Goal: Task Accomplishment & Management: Manage account settings

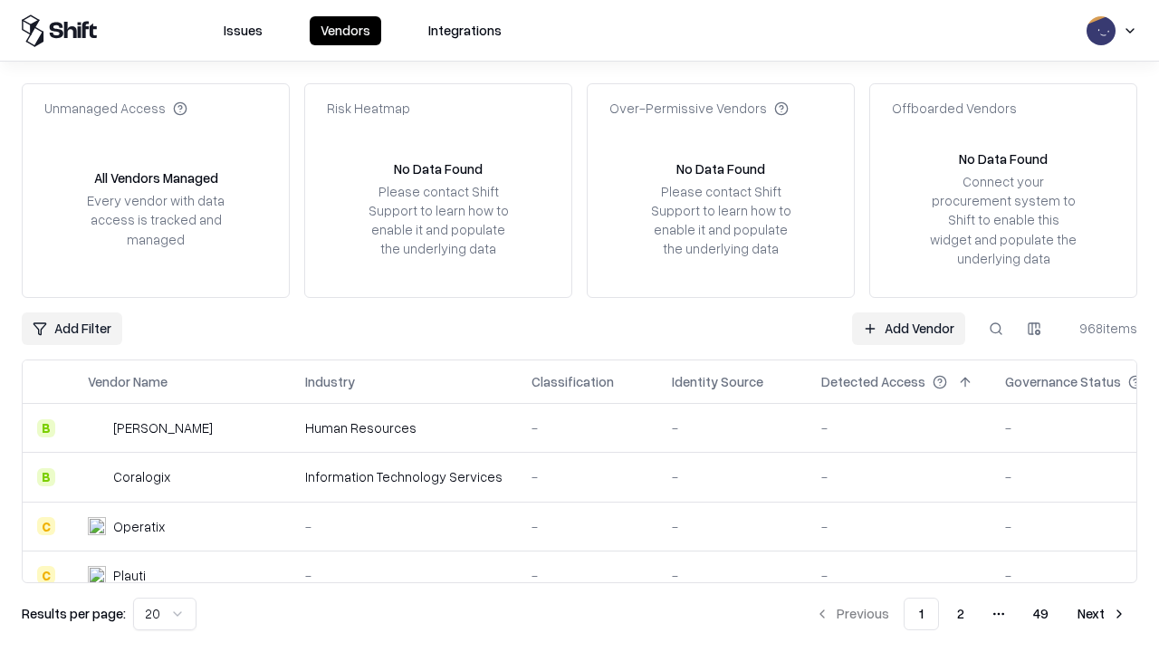
click at [908, 328] on link "Add Vendor" at bounding box center [908, 328] width 113 height 33
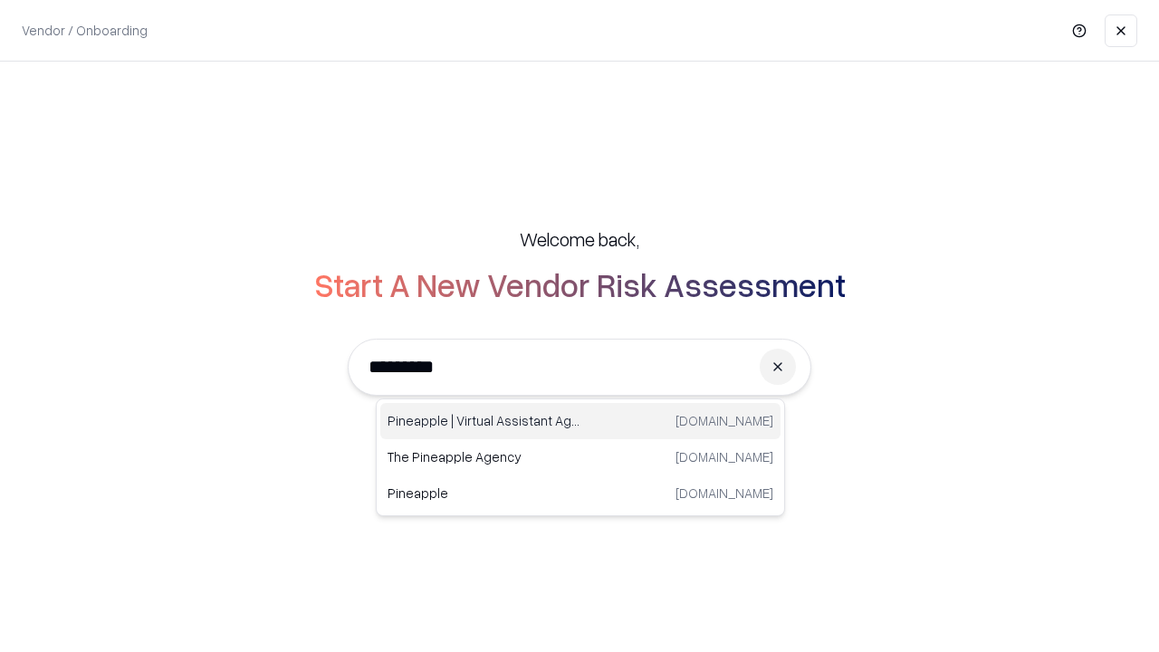
click at [581, 421] on div "Pineapple | Virtual Assistant Agency trypineapple.com" at bounding box center [580, 421] width 400 height 36
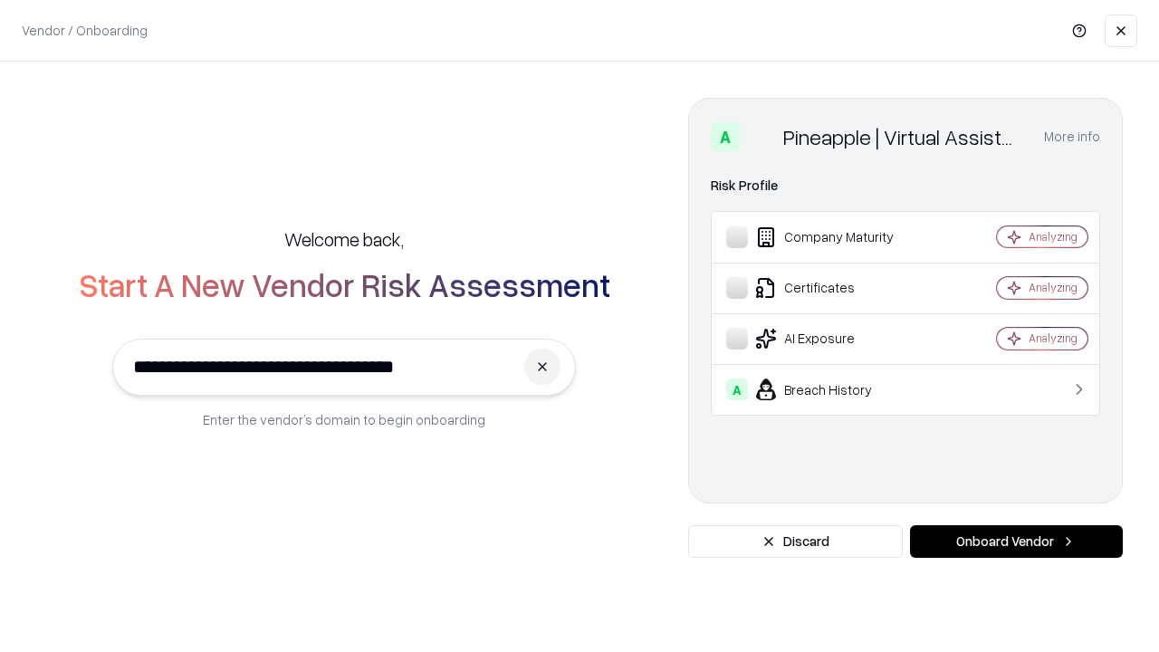
type input "**********"
click at [1016, 542] on button "Onboard Vendor" at bounding box center [1016, 541] width 213 height 33
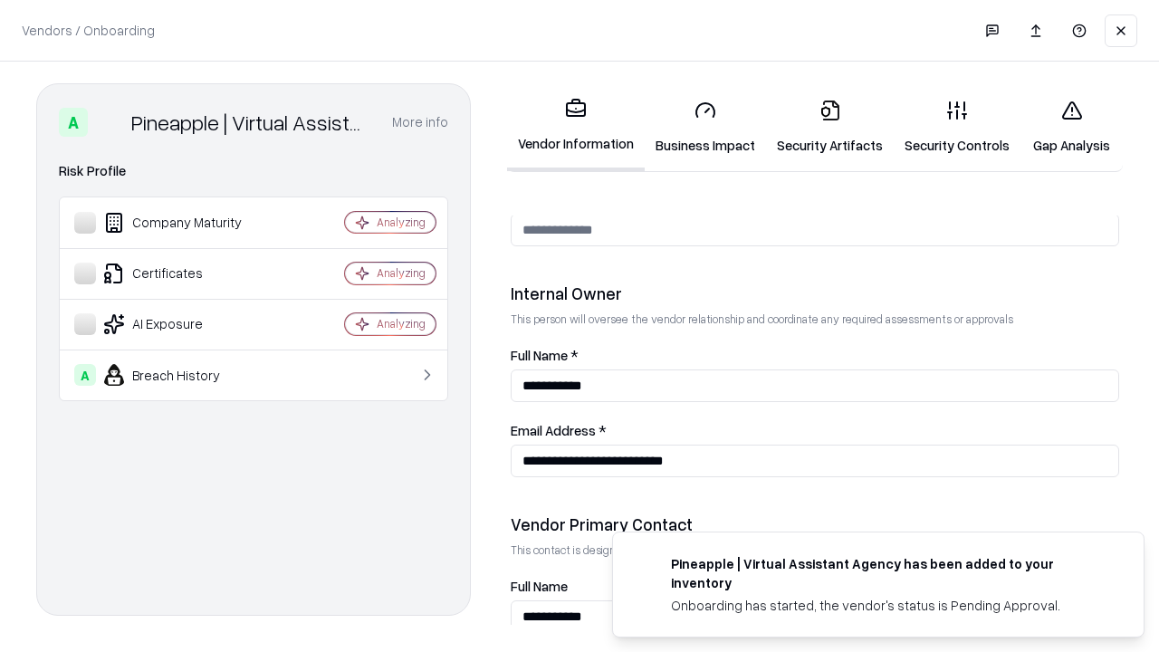
scroll to position [938, 0]
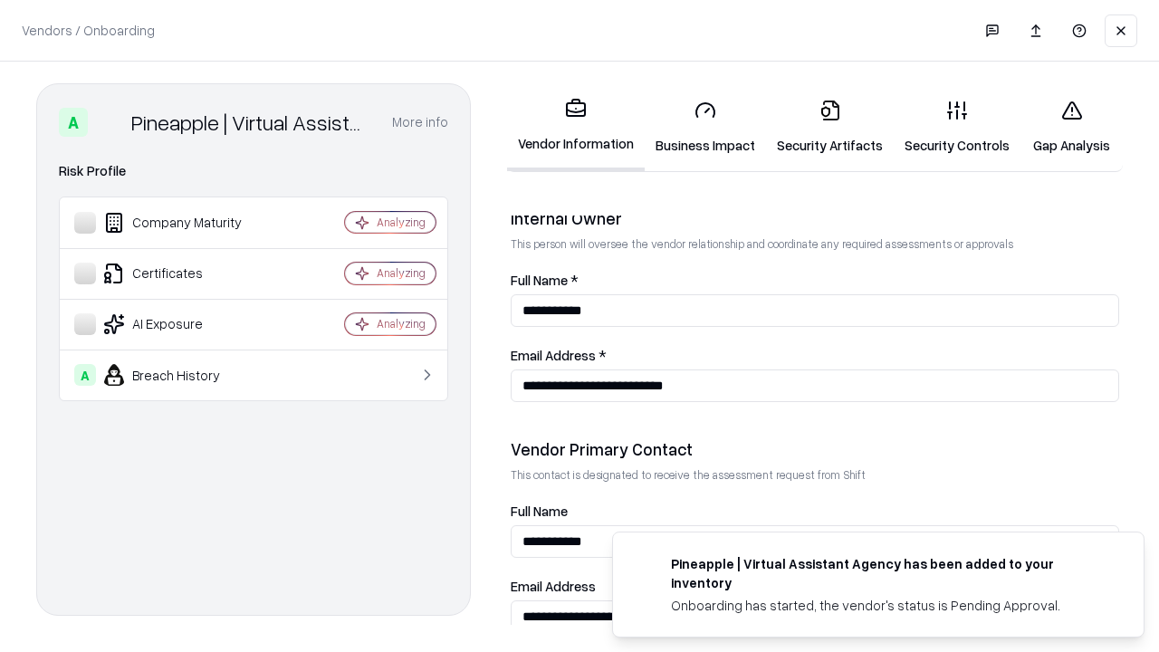
click at [830, 127] on link "Security Artifacts" at bounding box center [830, 127] width 128 height 84
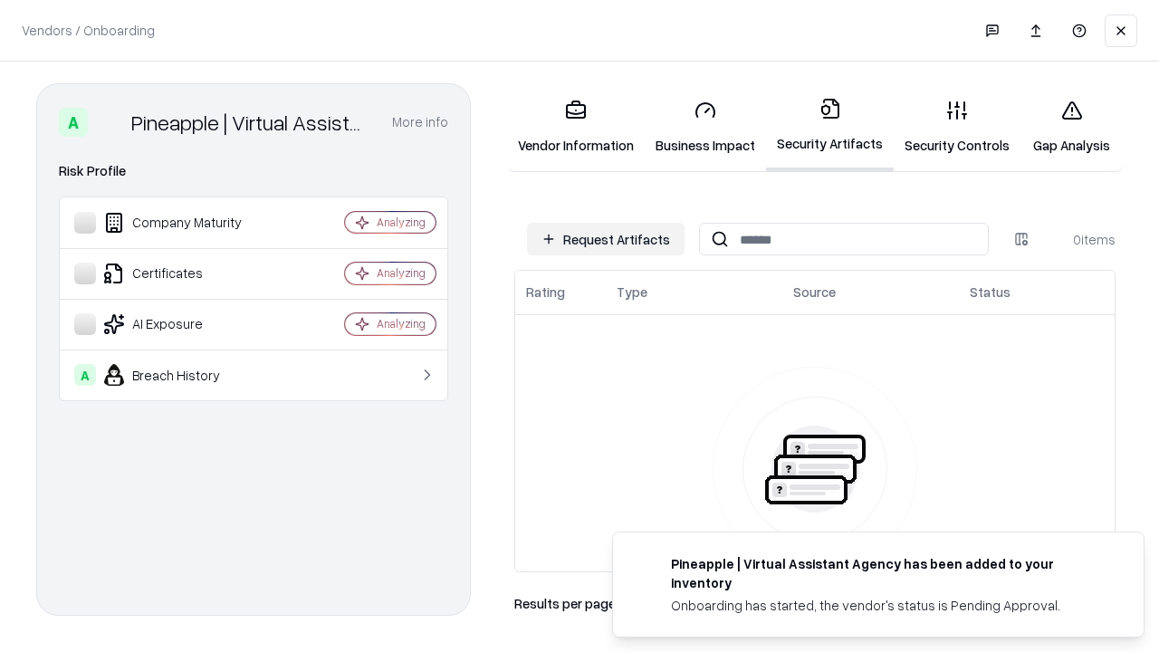
click at [606, 239] on button "Request Artifacts" at bounding box center [606, 239] width 158 height 33
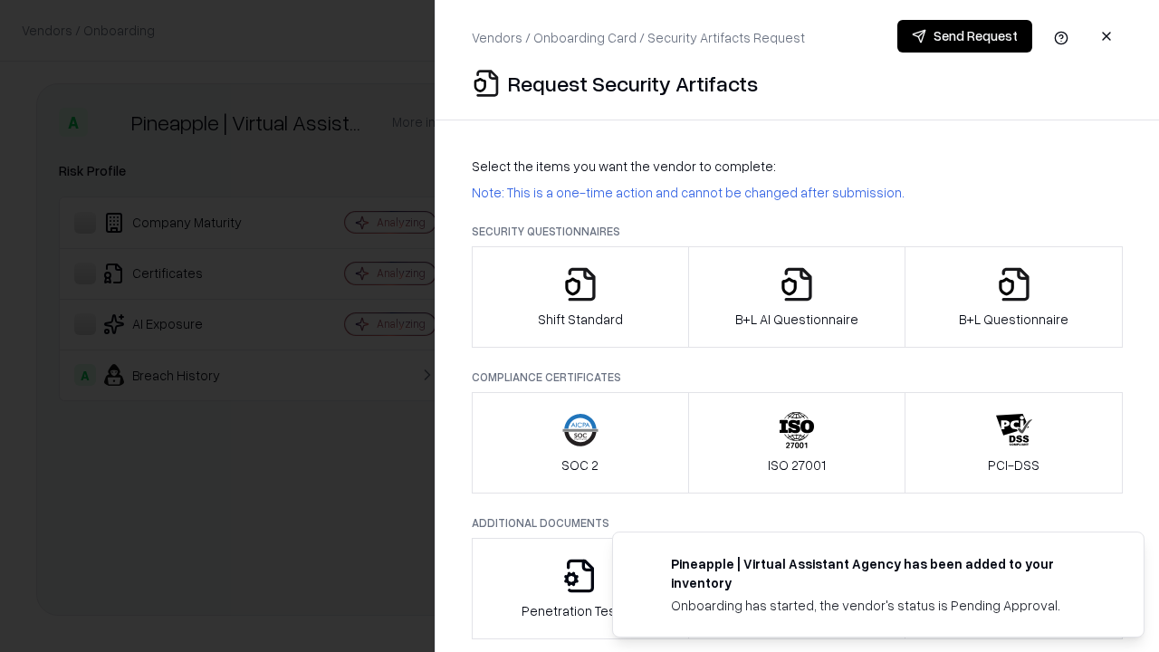
click at [1013, 297] on icon "button" at bounding box center [1014, 284] width 36 height 36
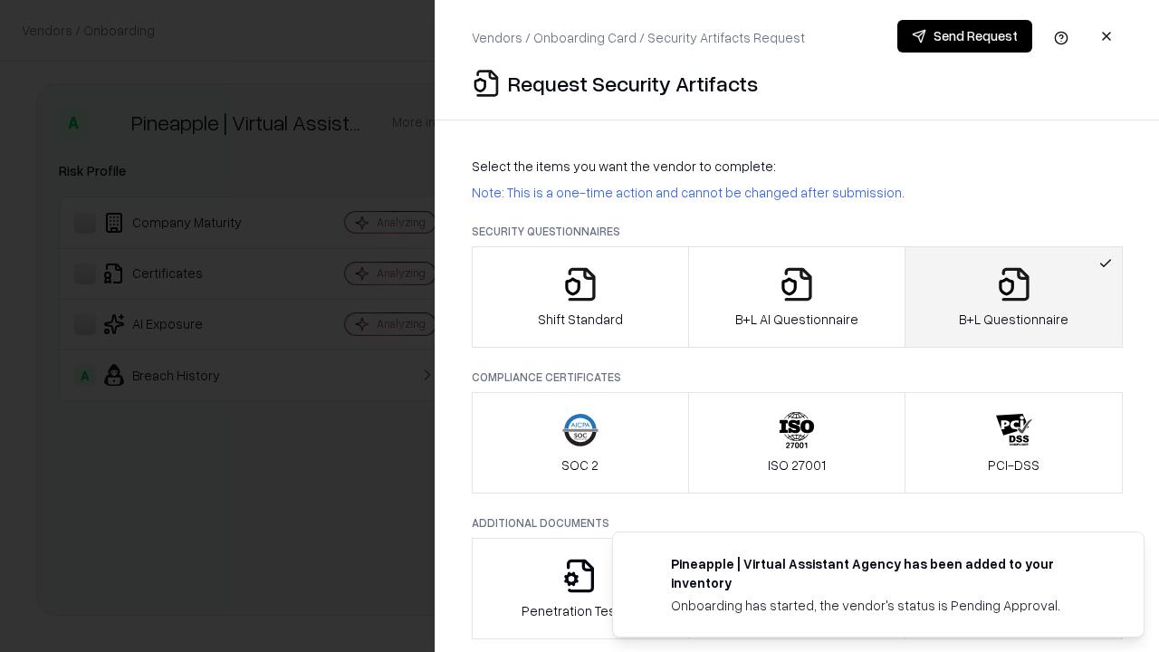
click at [796, 297] on icon "button" at bounding box center [797, 284] width 36 height 36
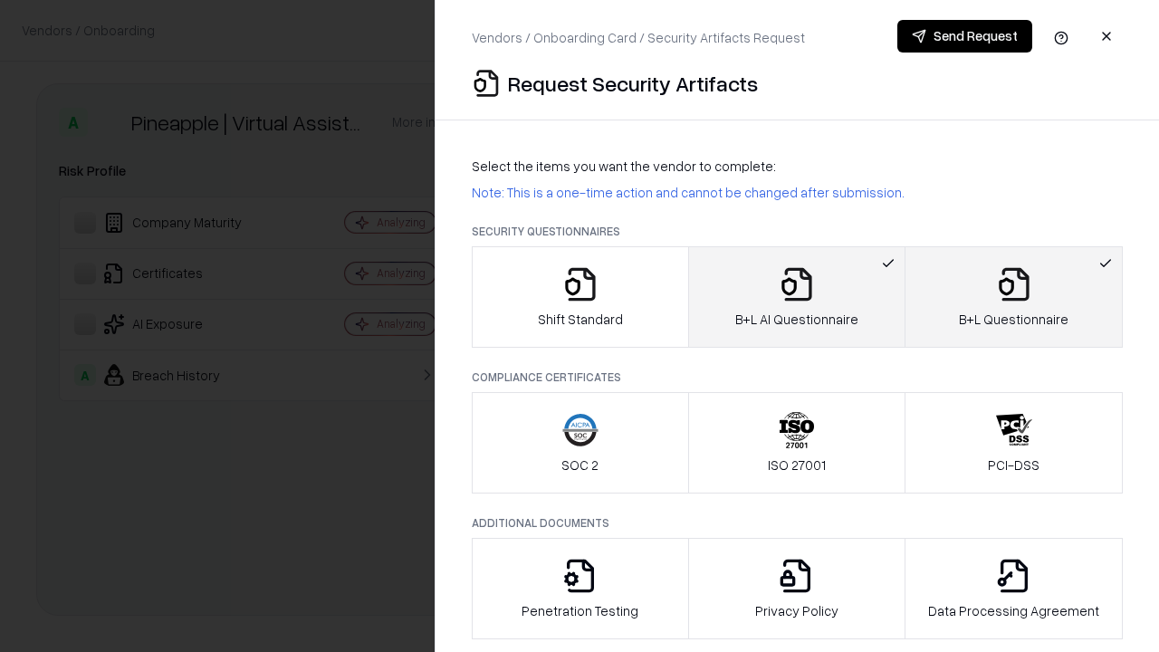
click at [964, 36] on button "Send Request" at bounding box center [964, 36] width 135 height 33
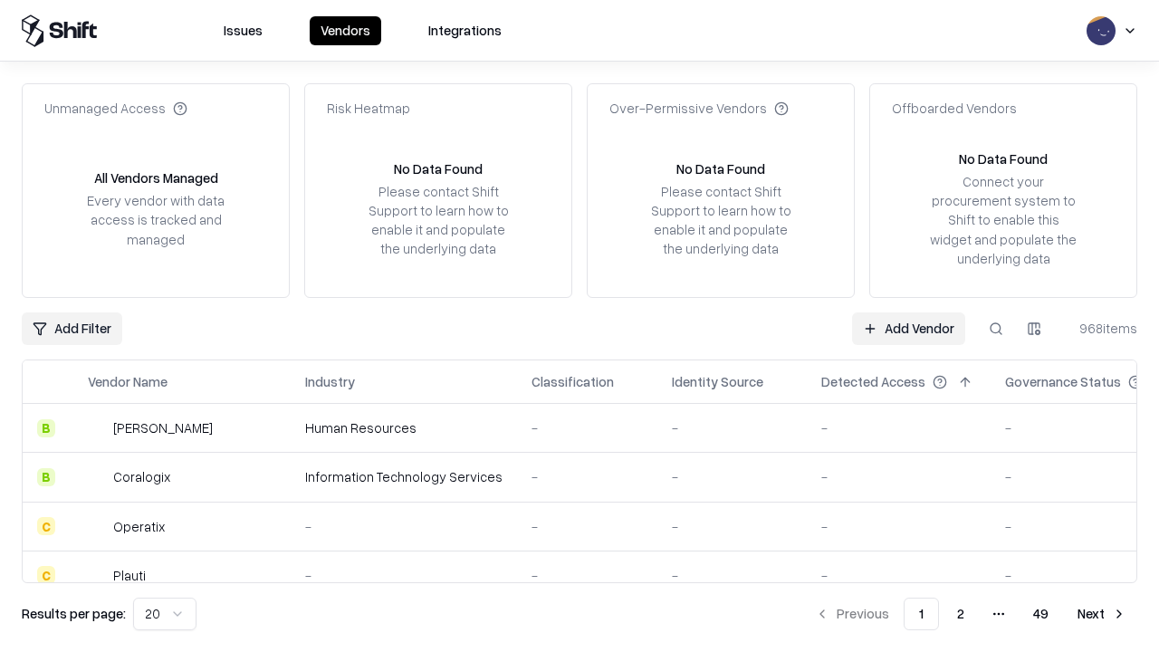
click at [996, 328] on button at bounding box center [996, 328] width 33 height 33
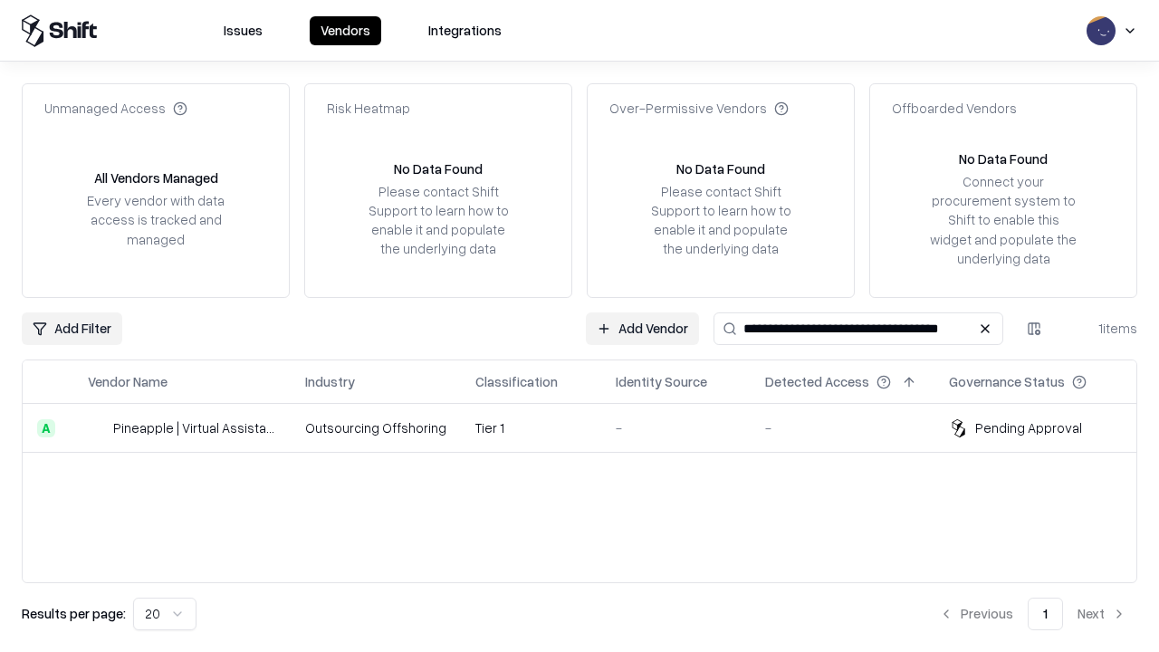
type input "**********"
click at [590, 427] on td "Tier 1" at bounding box center [531, 428] width 140 height 49
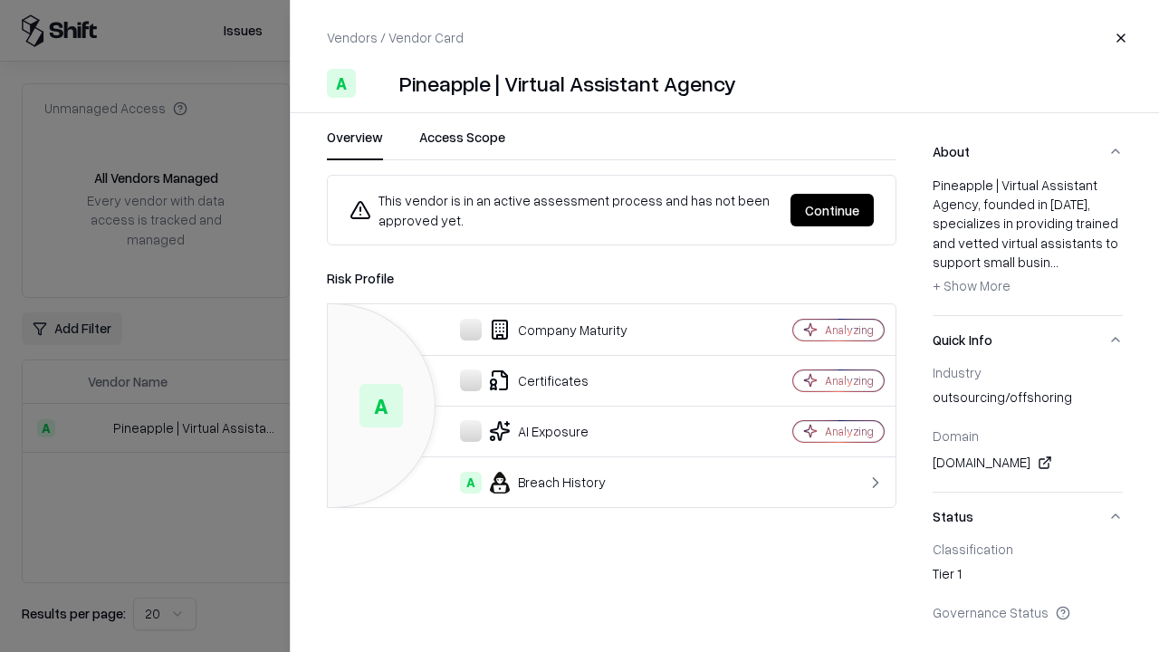
click at [832, 210] on button "Continue" at bounding box center [832, 210] width 83 height 33
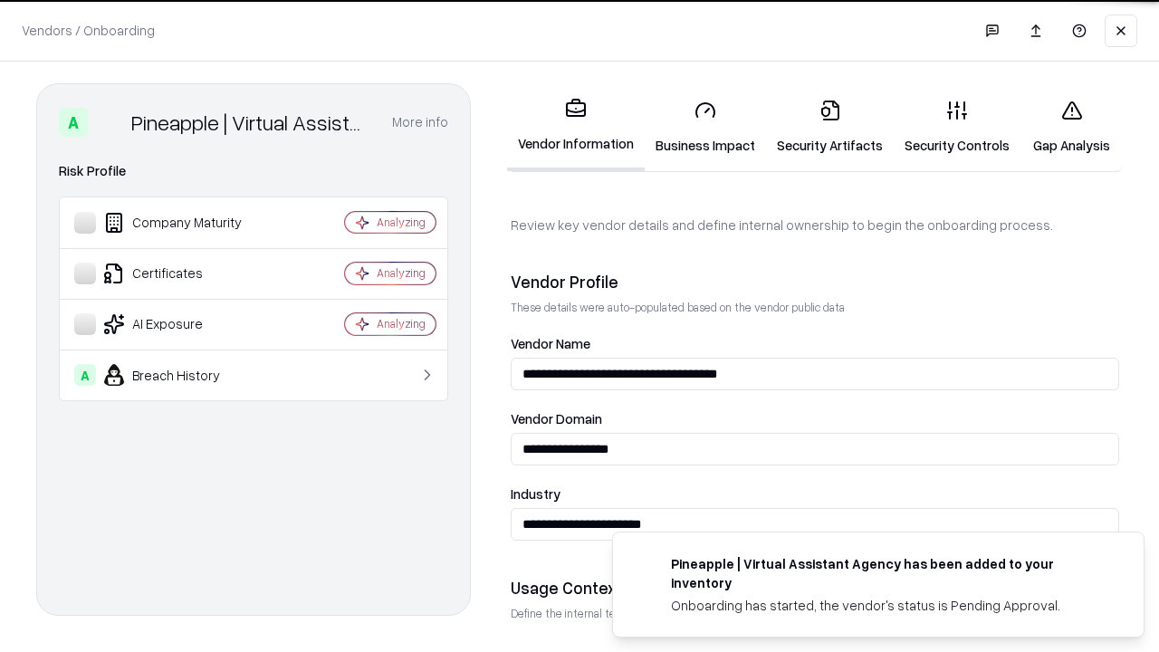
click at [830, 127] on link "Security Artifacts" at bounding box center [830, 127] width 128 height 84
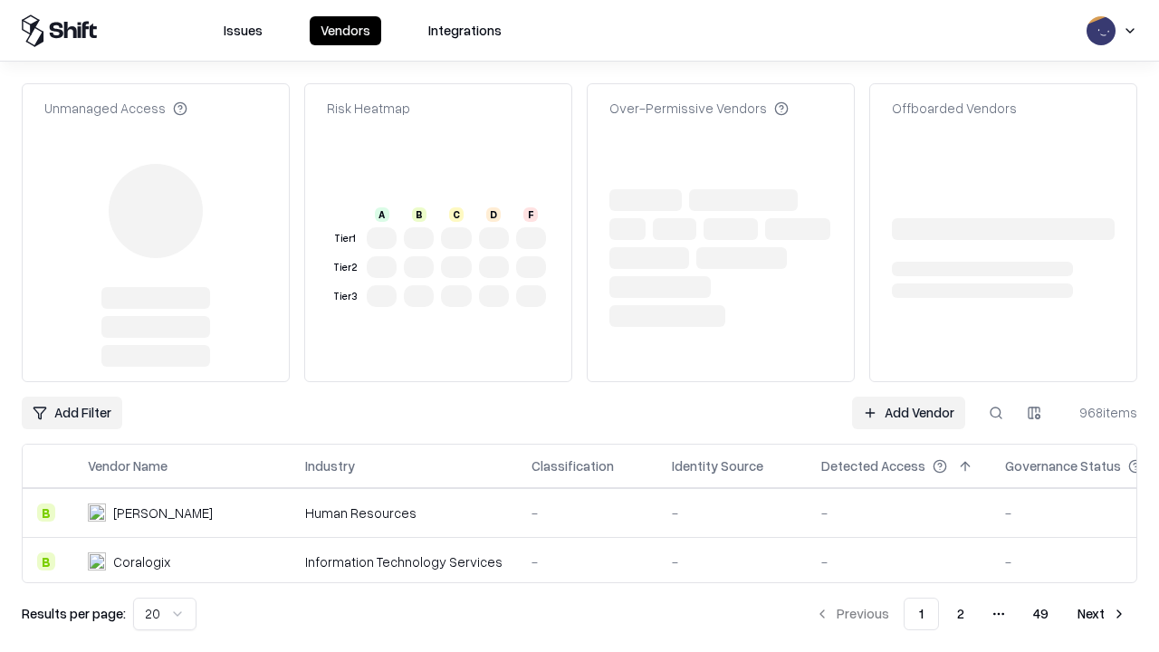
click at [908, 397] on link "Add Vendor" at bounding box center [908, 413] width 113 height 33
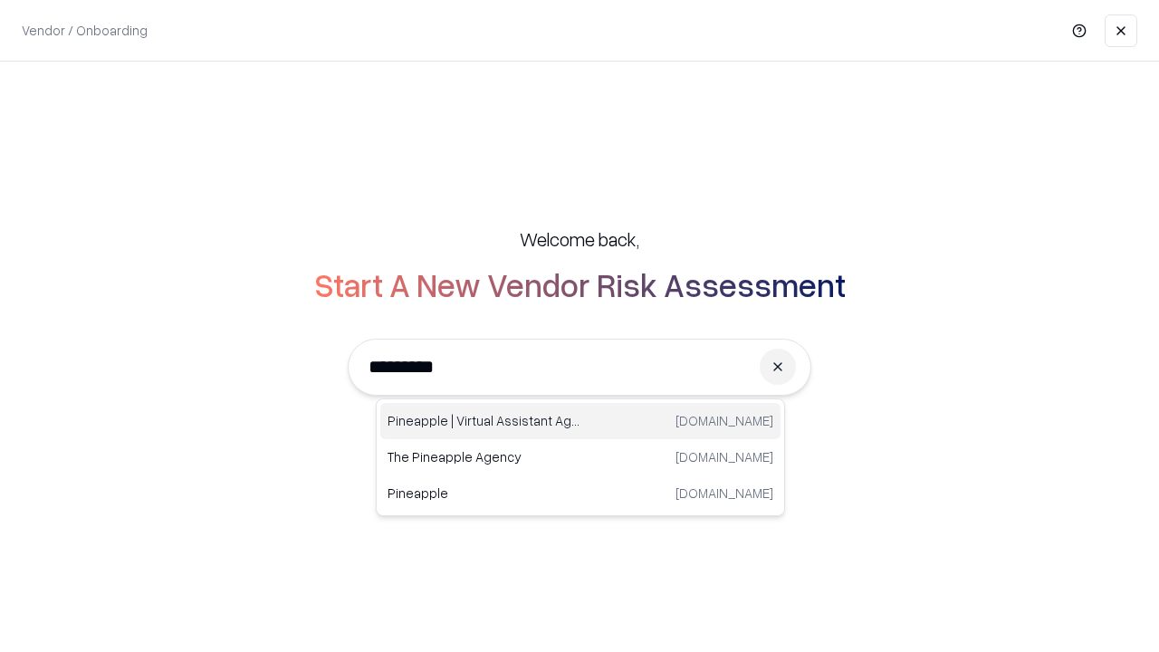
click at [581, 421] on div "Pineapple | Virtual Assistant Agency [DOMAIN_NAME]" at bounding box center [580, 421] width 400 height 36
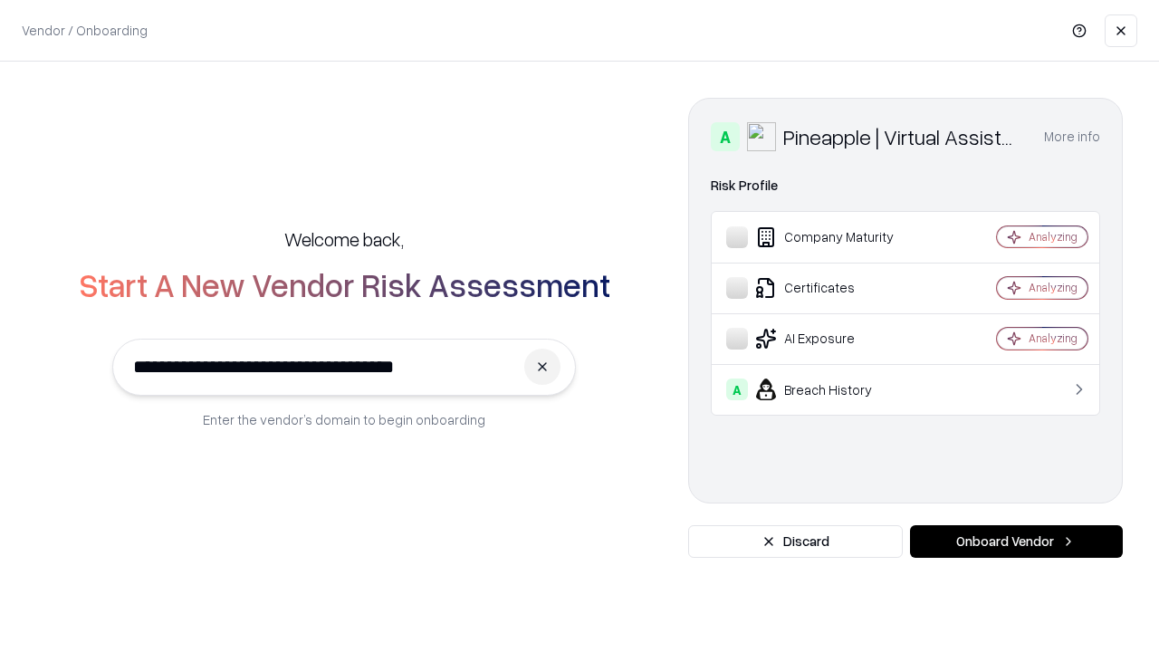
type input "**********"
click at [1016, 542] on button "Onboard Vendor" at bounding box center [1016, 541] width 213 height 33
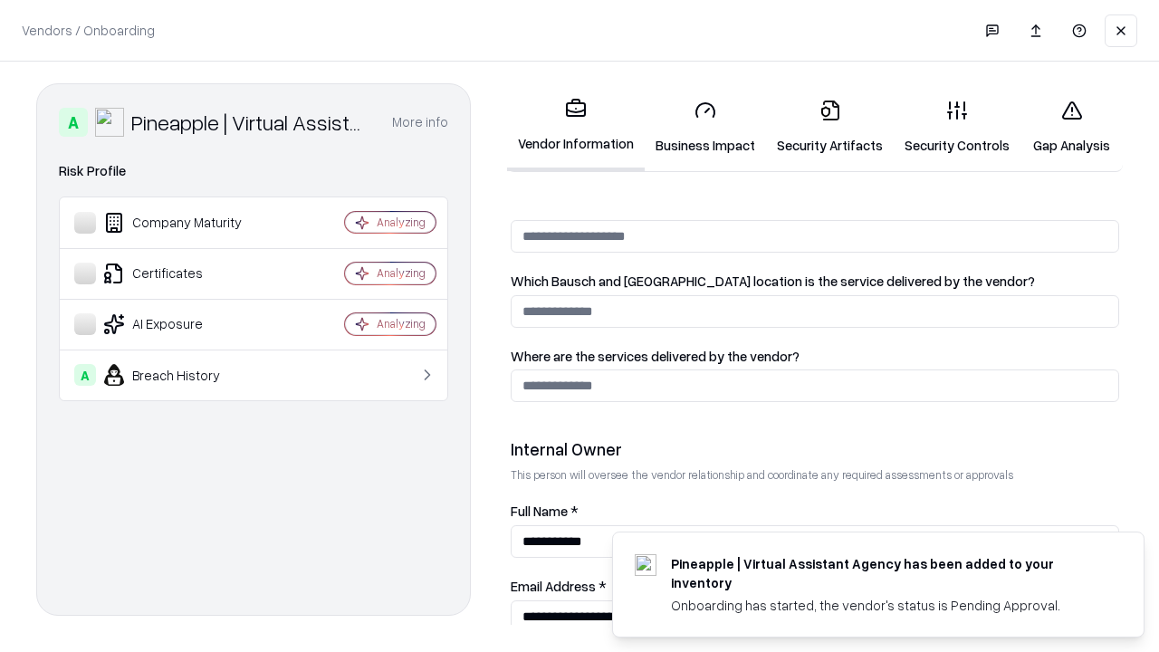
scroll to position [938, 0]
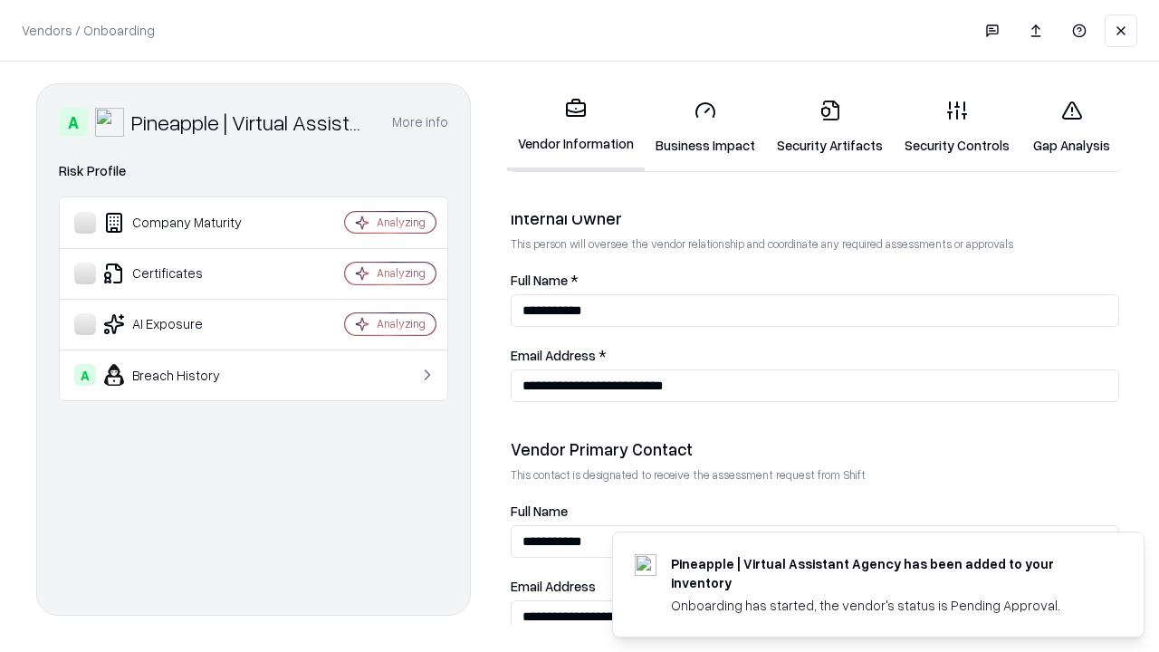
click at [1071, 127] on link "Gap Analysis" at bounding box center [1072, 127] width 102 height 84
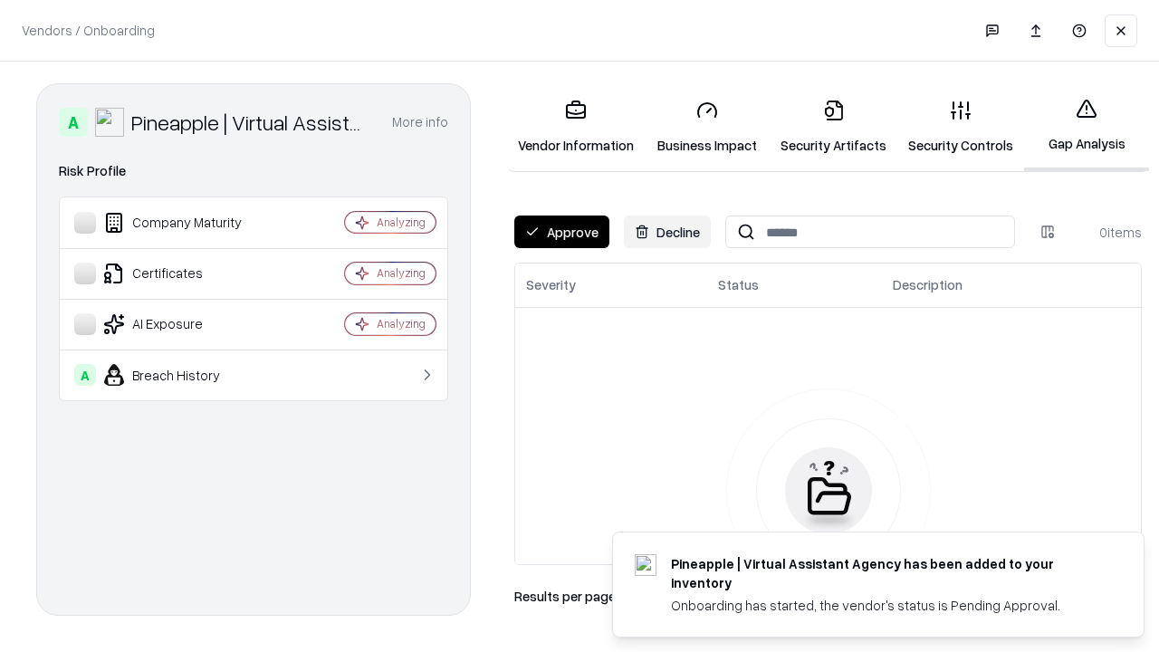
click at [561, 232] on button "Approve" at bounding box center [561, 232] width 95 height 33
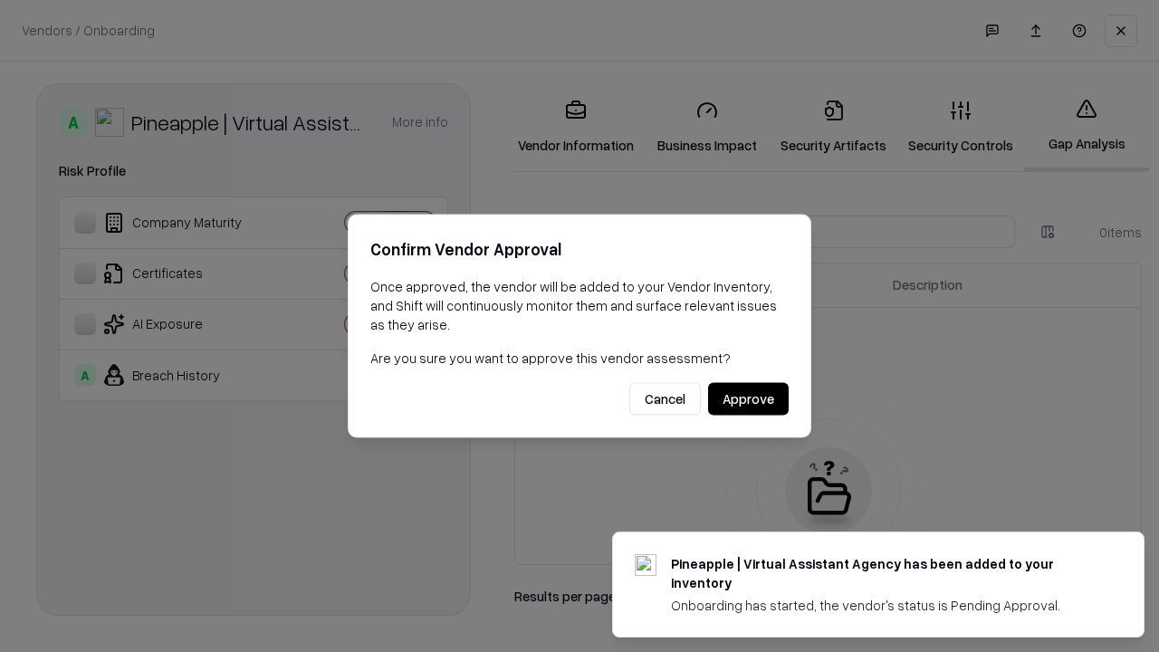
click at [748, 398] on button "Approve" at bounding box center [748, 399] width 81 height 33
